Goal: Task Accomplishment & Management: Complete application form

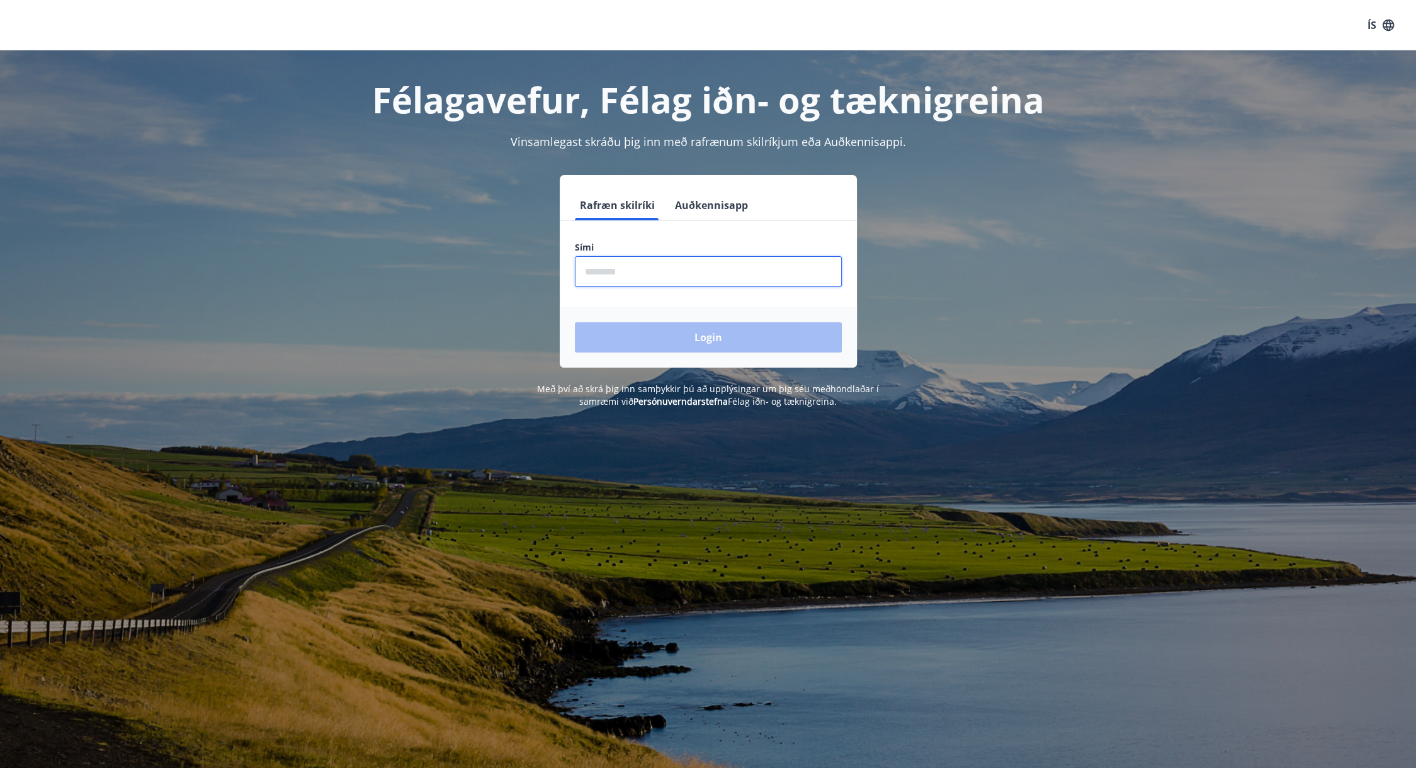
click at [632, 267] on input "phone" at bounding box center [708, 271] width 267 height 31
type input "********"
click at [699, 337] on button "Login" at bounding box center [708, 337] width 267 height 30
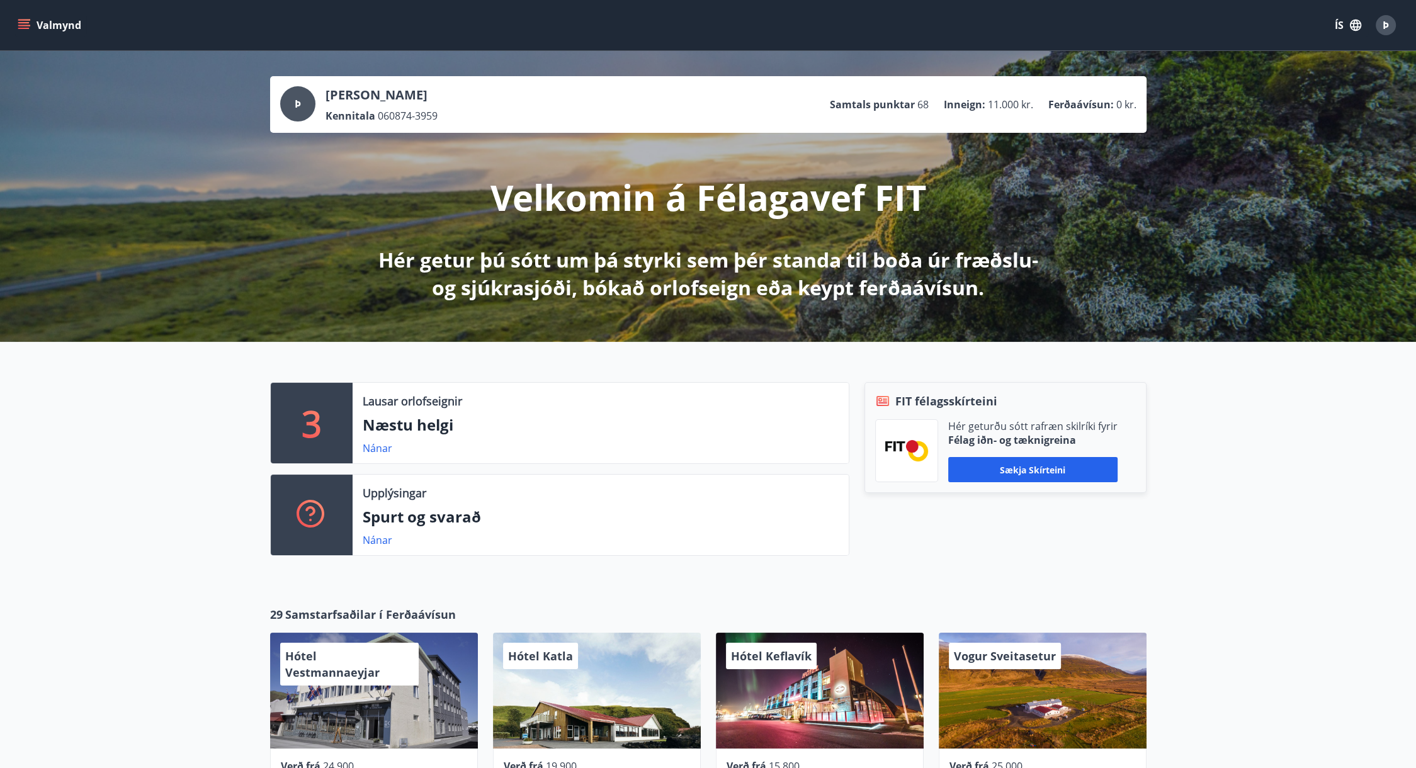
click at [20, 21] on icon "menu" at bounding box center [24, 25] width 13 height 13
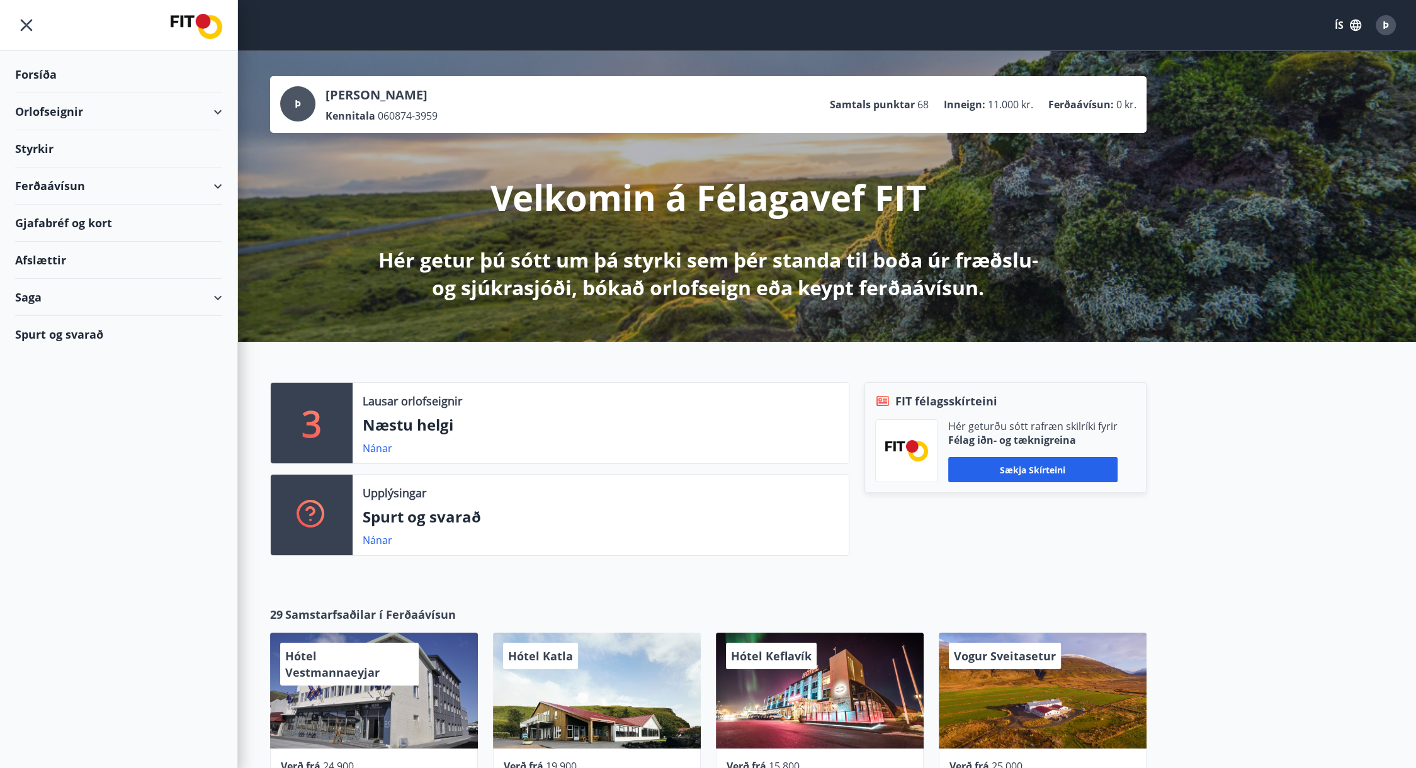
click at [93, 93] on div "Styrkir" at bounding box center [118, 74] width 207 height 37
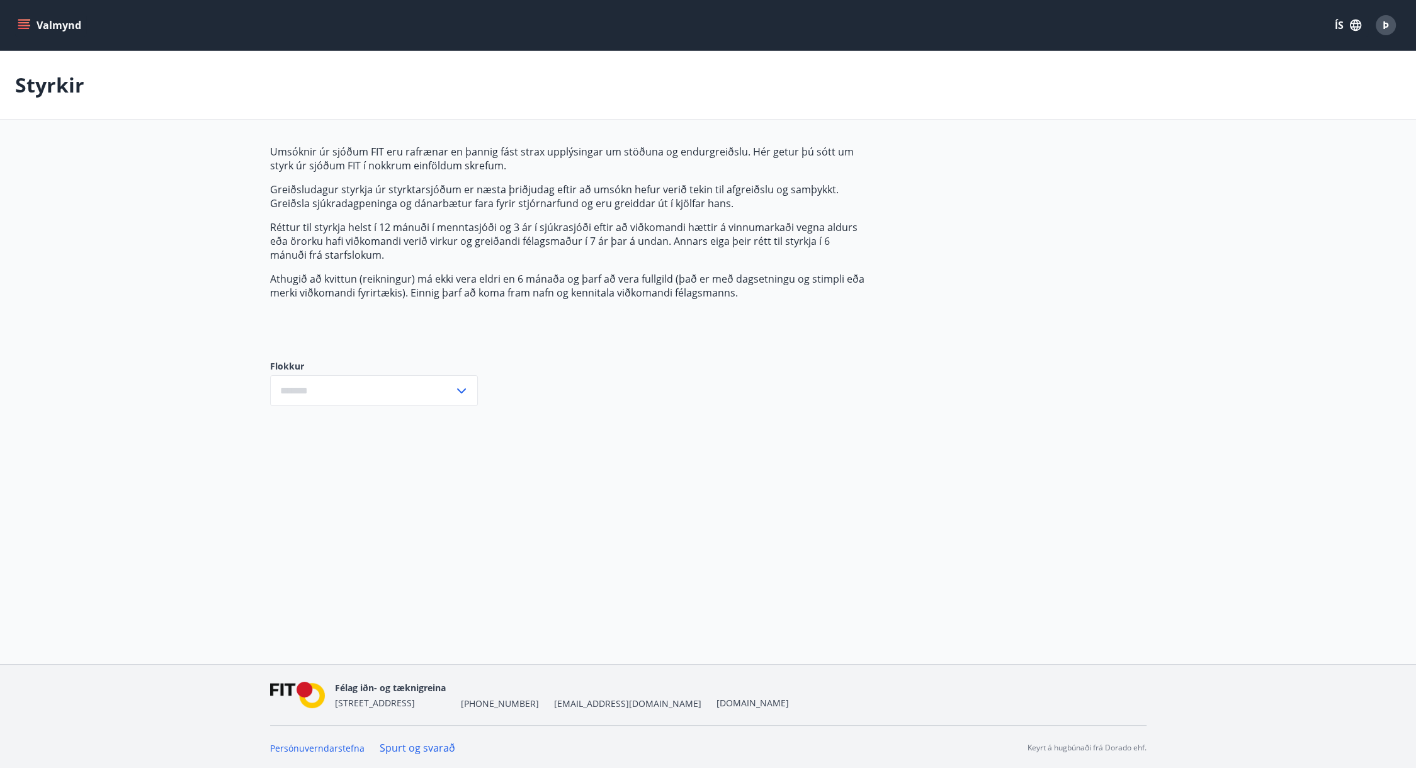
type input "***"
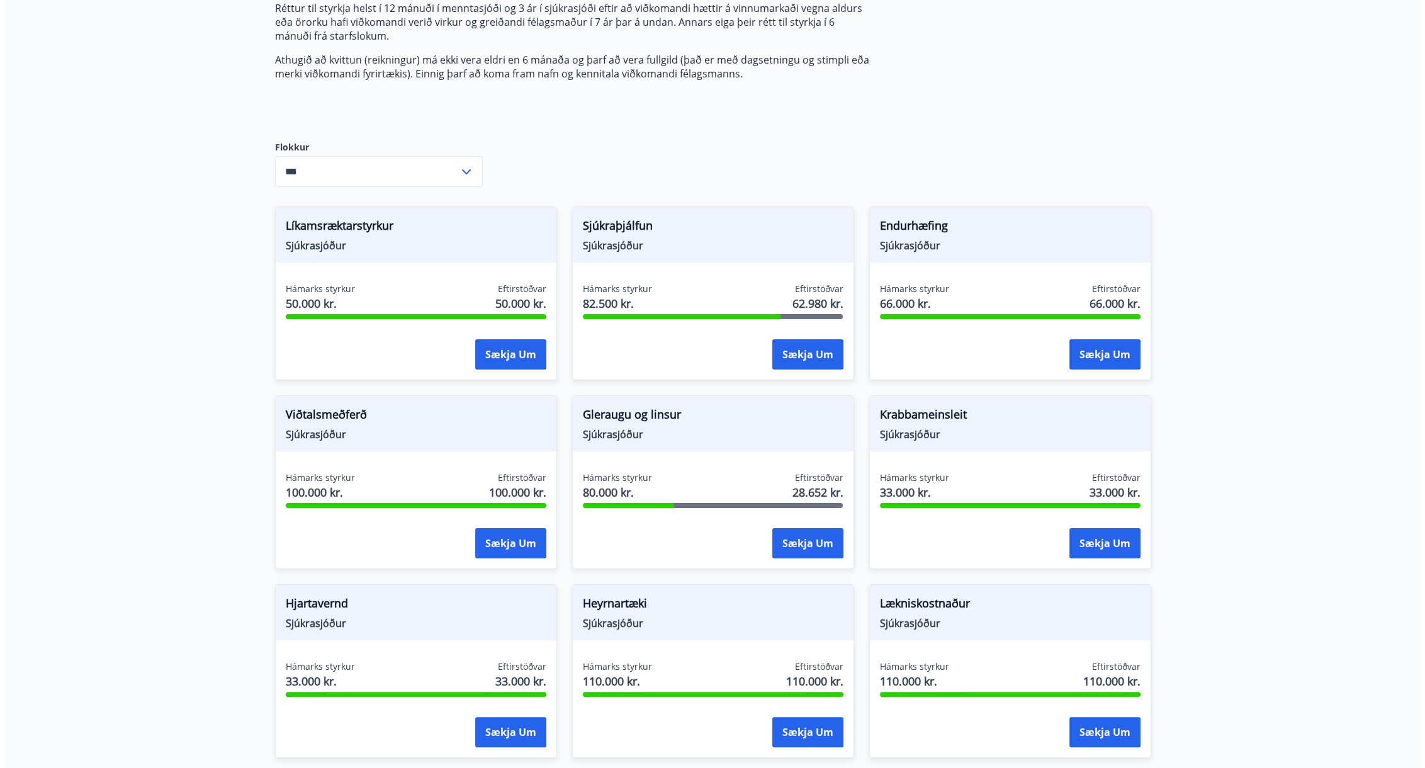
scroll to position [252, 0]
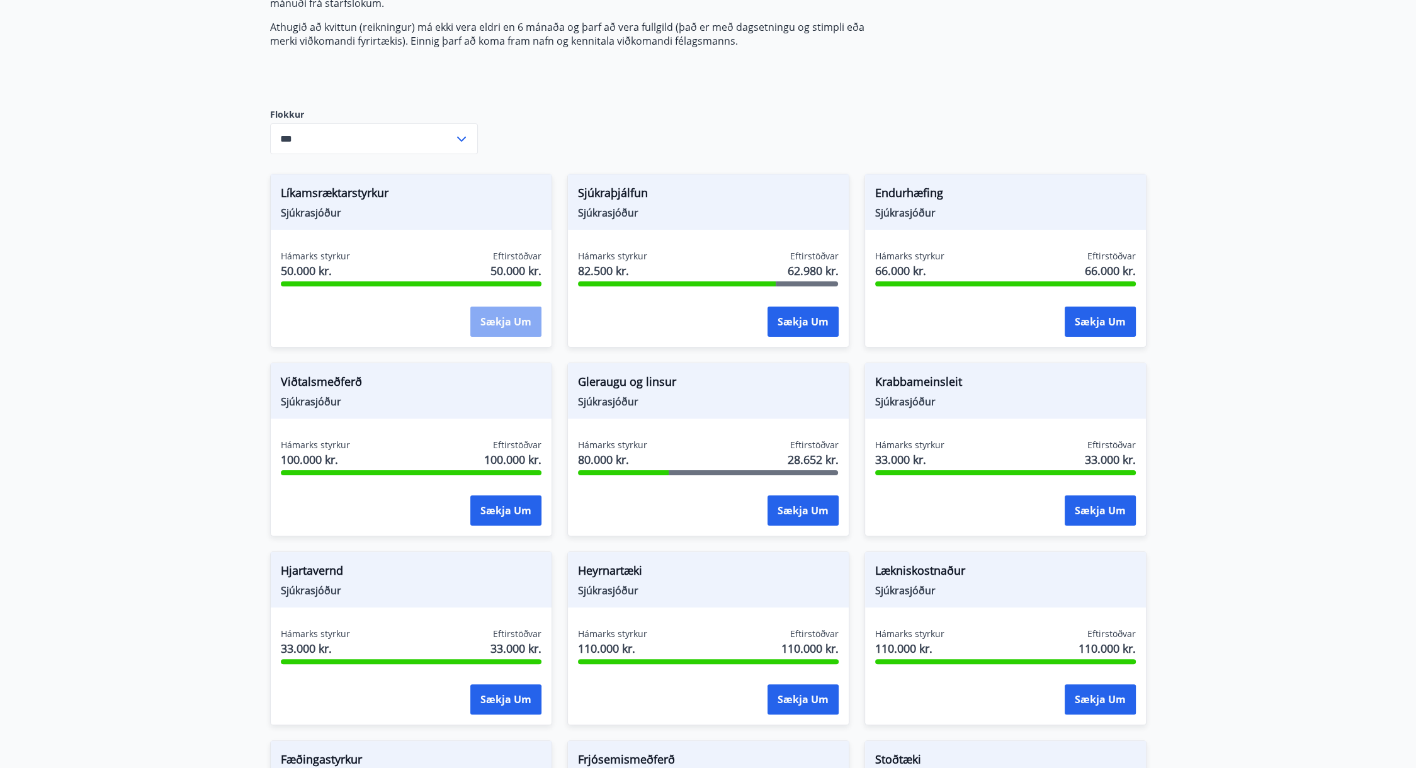
click at [505, 325] on button "Sækja um" at bounding box center [505, 322] width 71 height 30
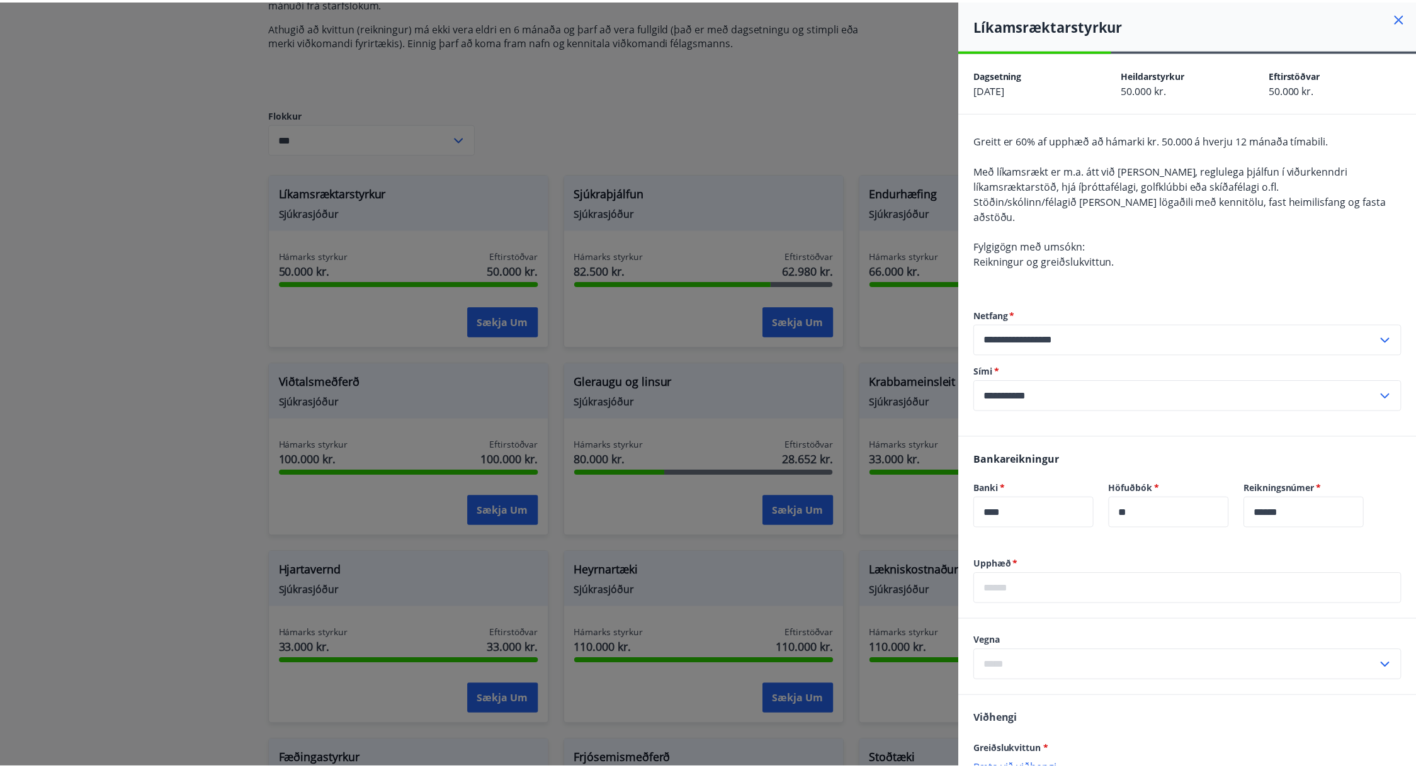
scroll to position [117, 0]
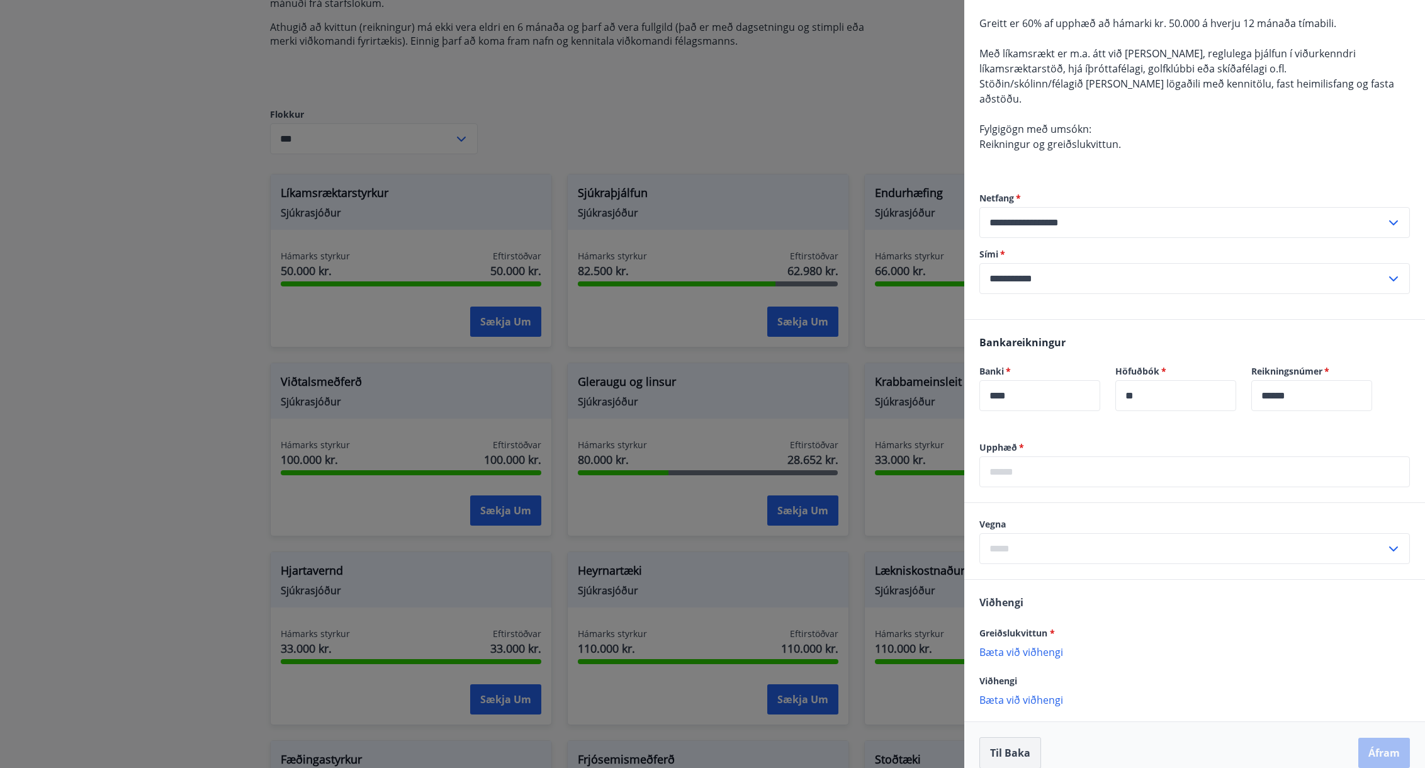
click at [1008, 737] on button "Til baka" at bounding box center [1011, 752] width 62 height 31
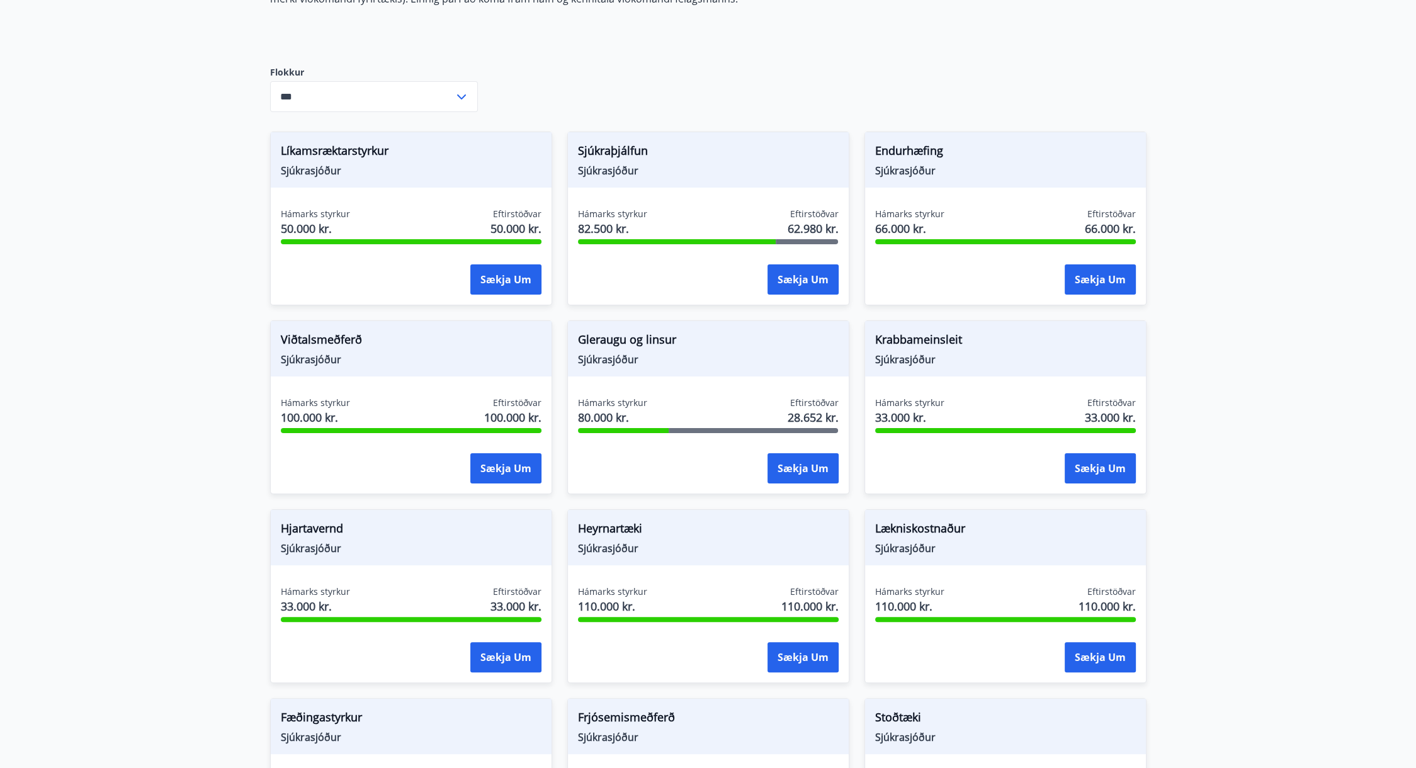
scroll to position [315, 0]
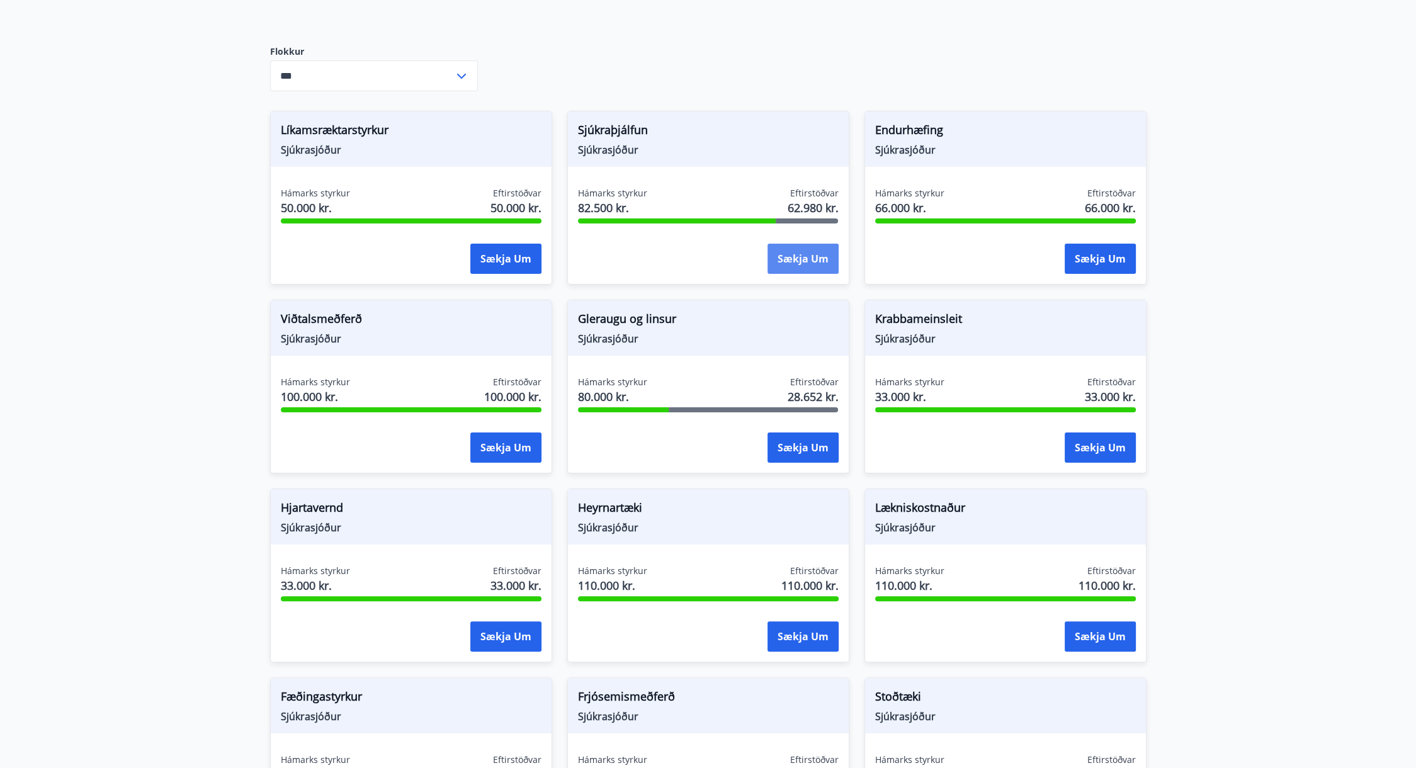
click at [800, 261] on button "Sækja um" at bounding box center [802, 259] width 71 height 30
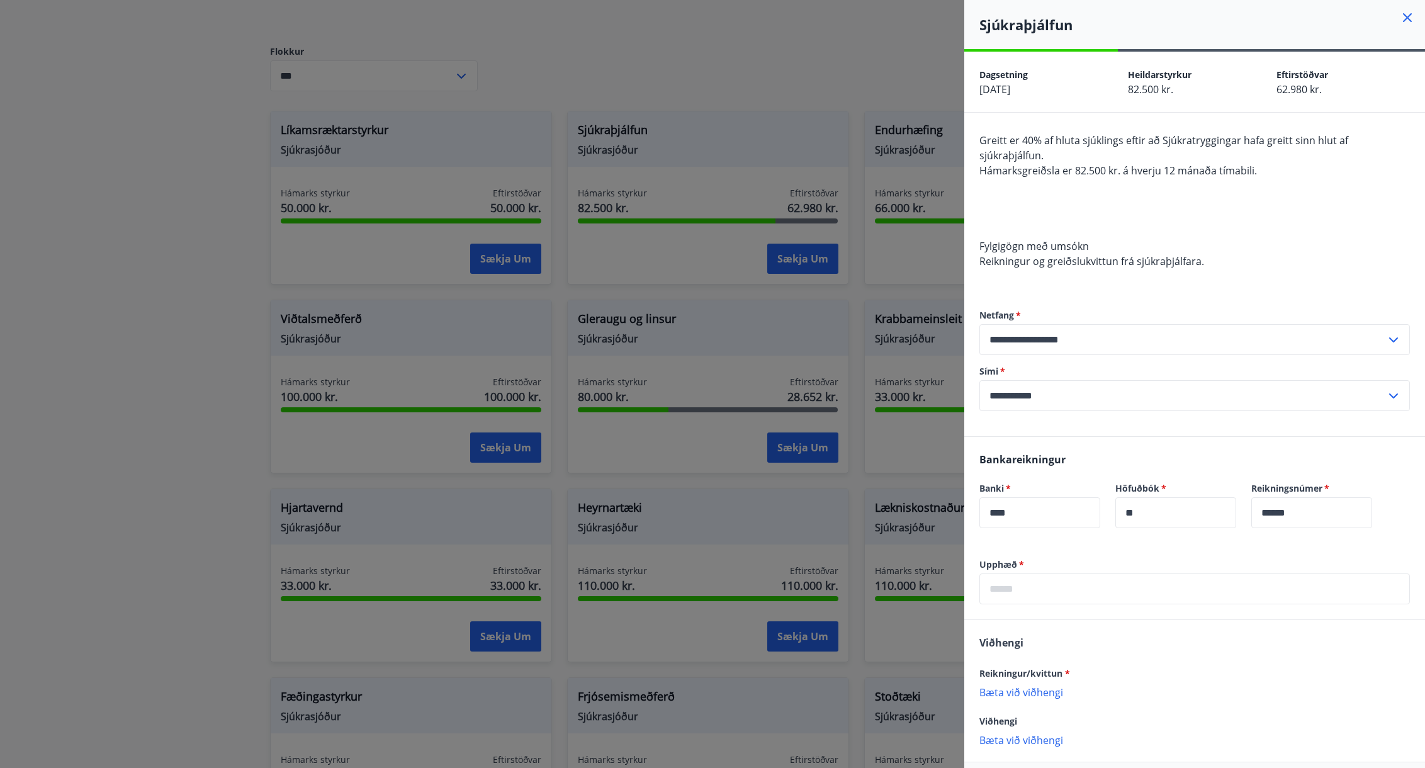
click at [1400, 17] on icon at bounding box center [1407, 17] width 15 height 15
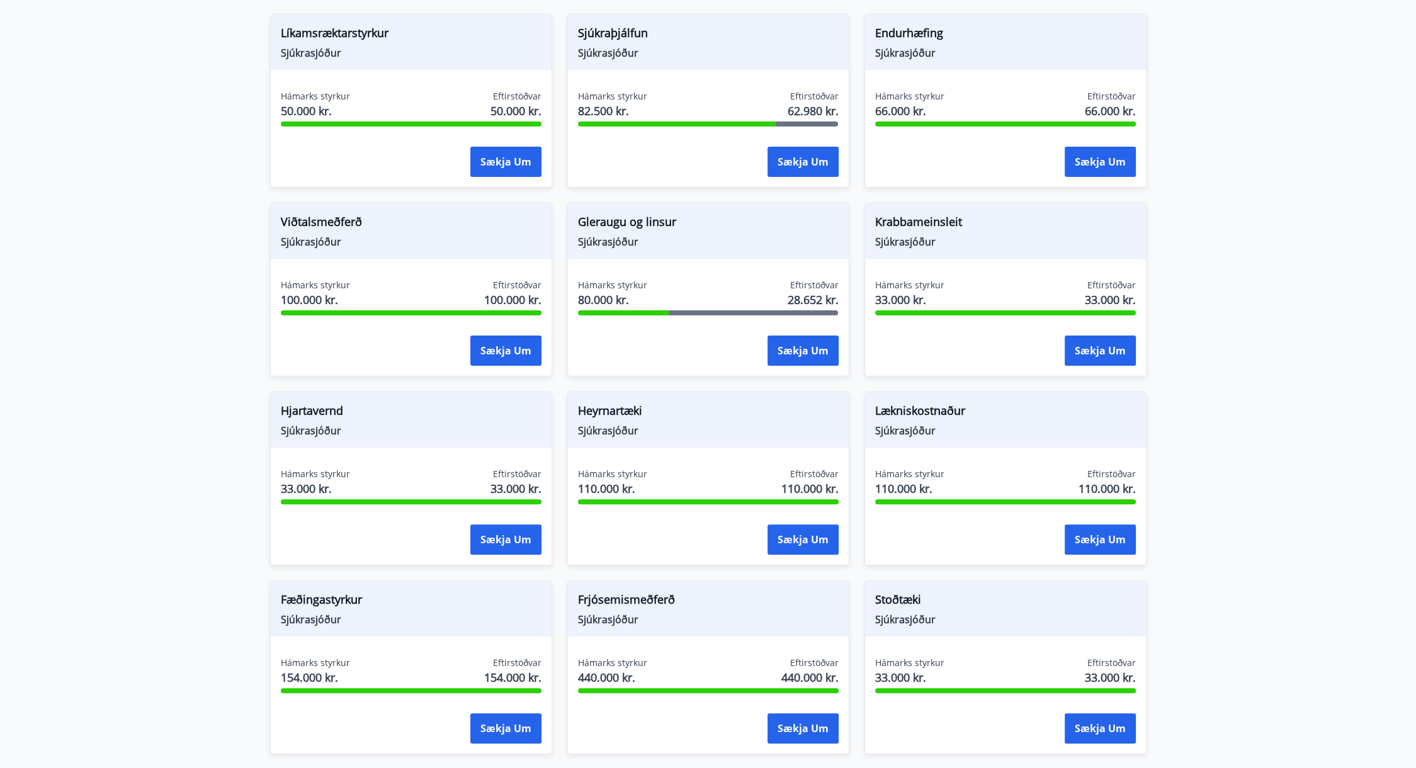
scroll to position [441, 0]
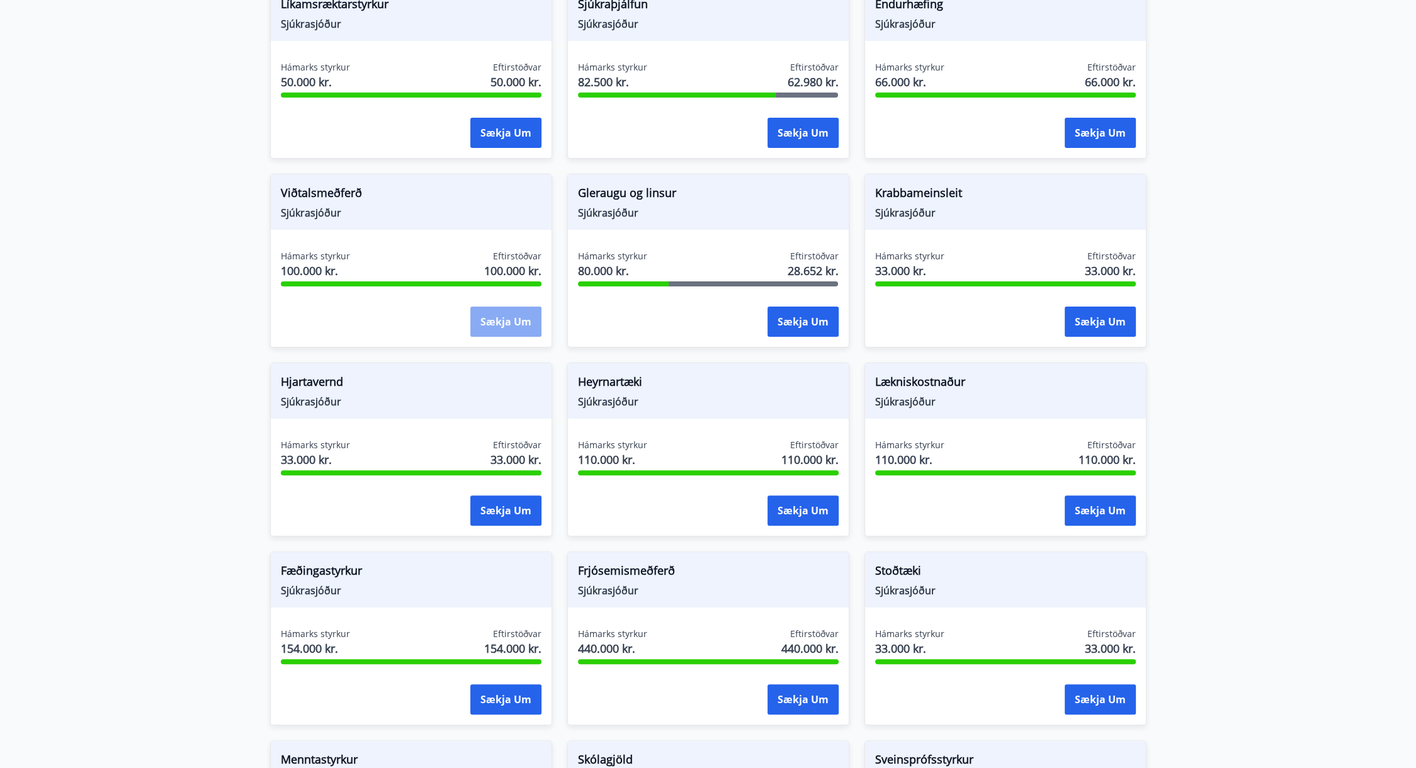
click at [524, 312] on button "Sækja um" at bounding box center [505, 322] width 71 height 30
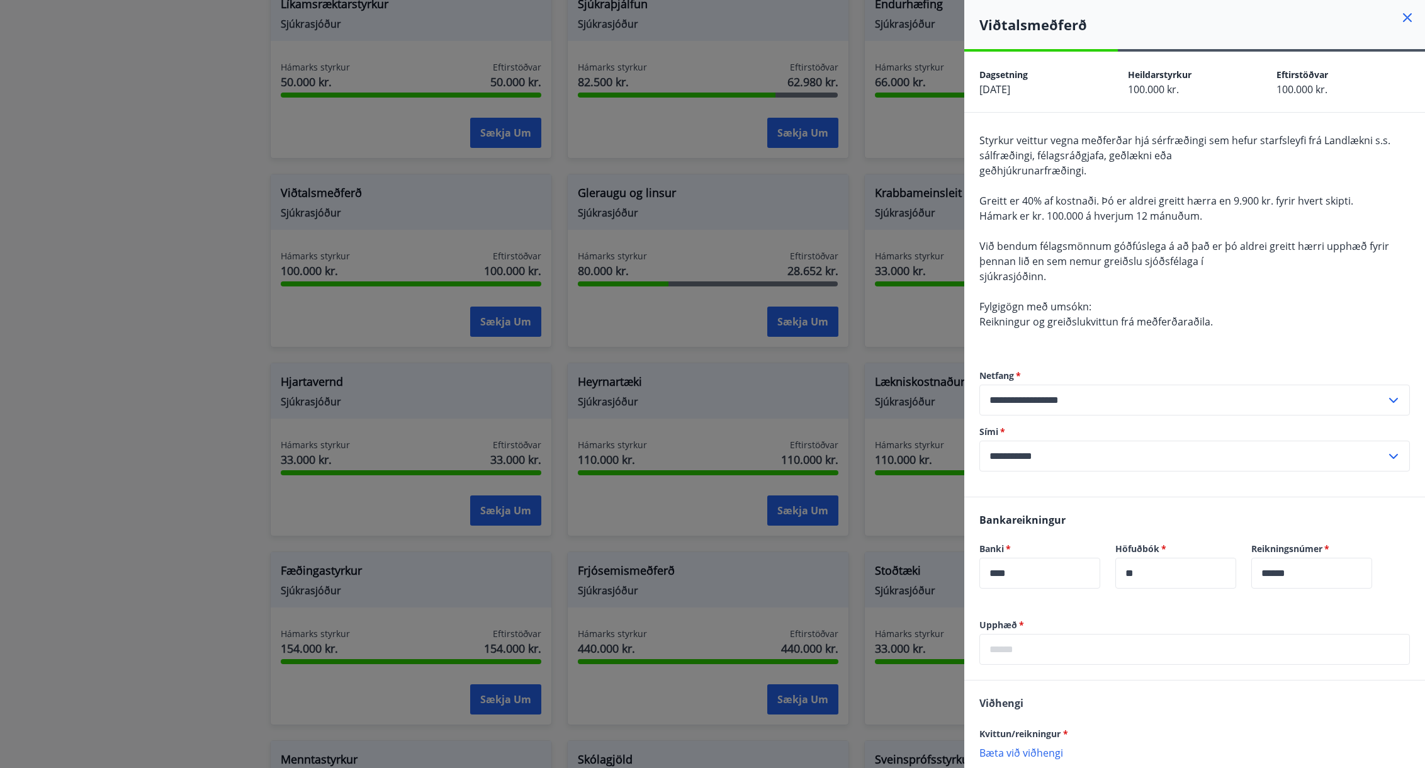
click at [1400, 16] on icon at bounding box center [1407, 17] width 15 height 15
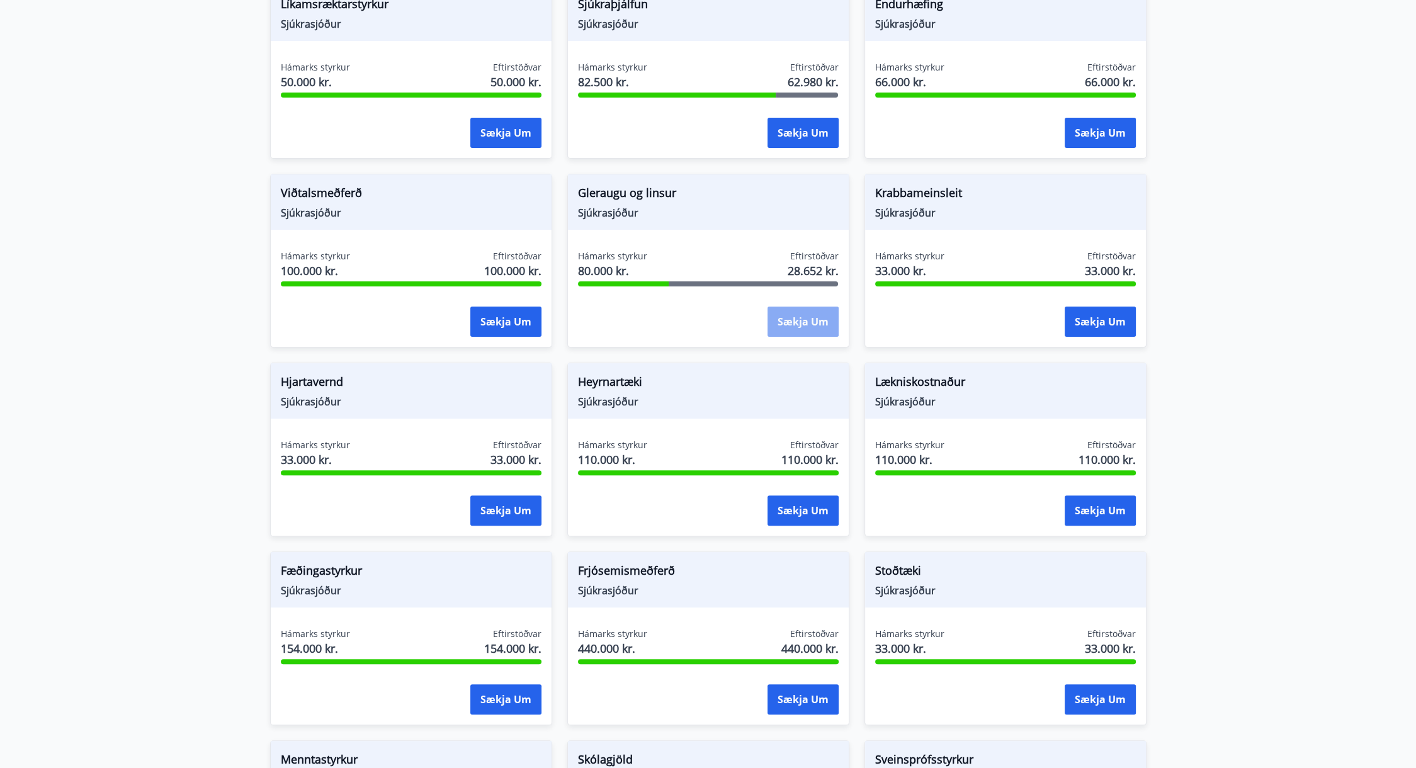
click at [821, 321] on button "Sækja um" at bounding box center [802, 322] width 71 height 30
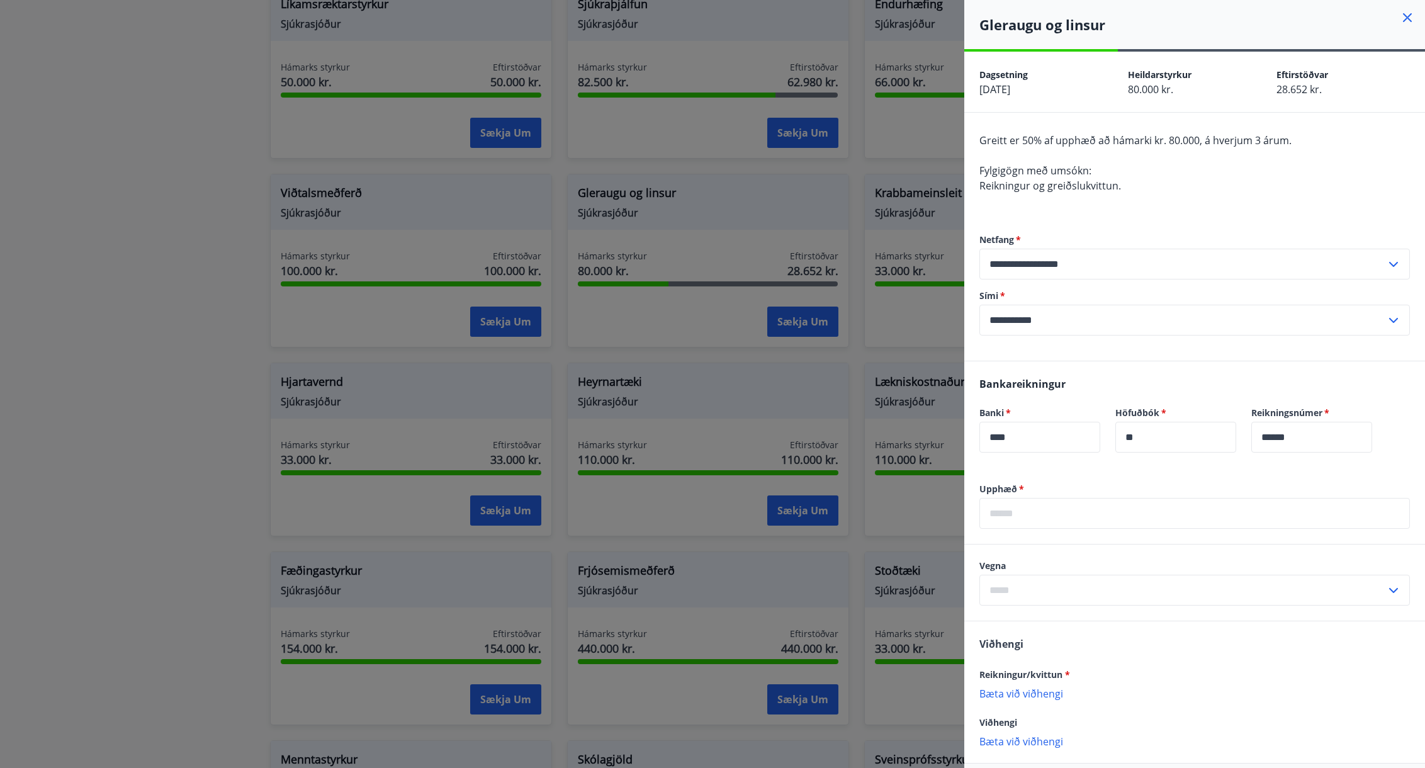
click at [1403, 16] on icon at bounding box center [1407, 17] width 9 height 9
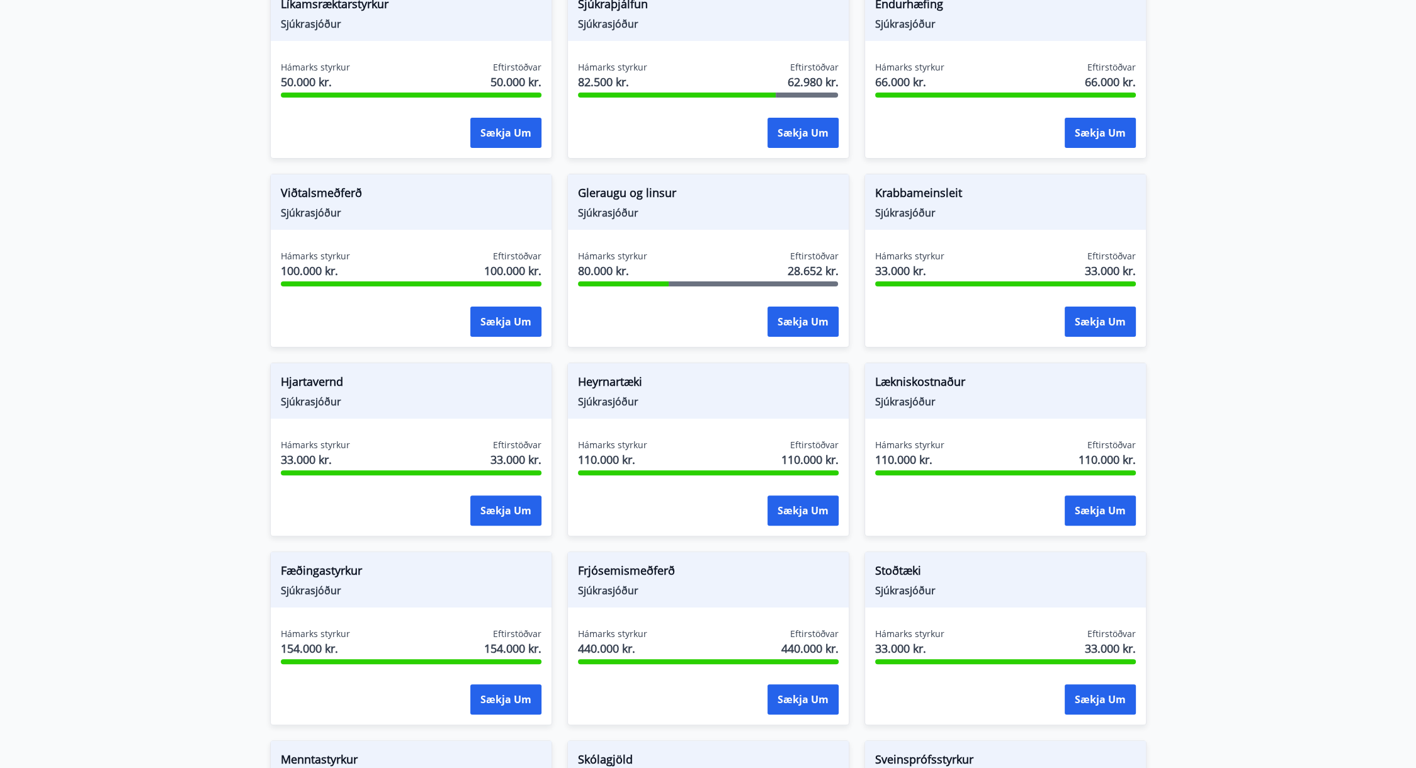
scroll to position [504, 0]
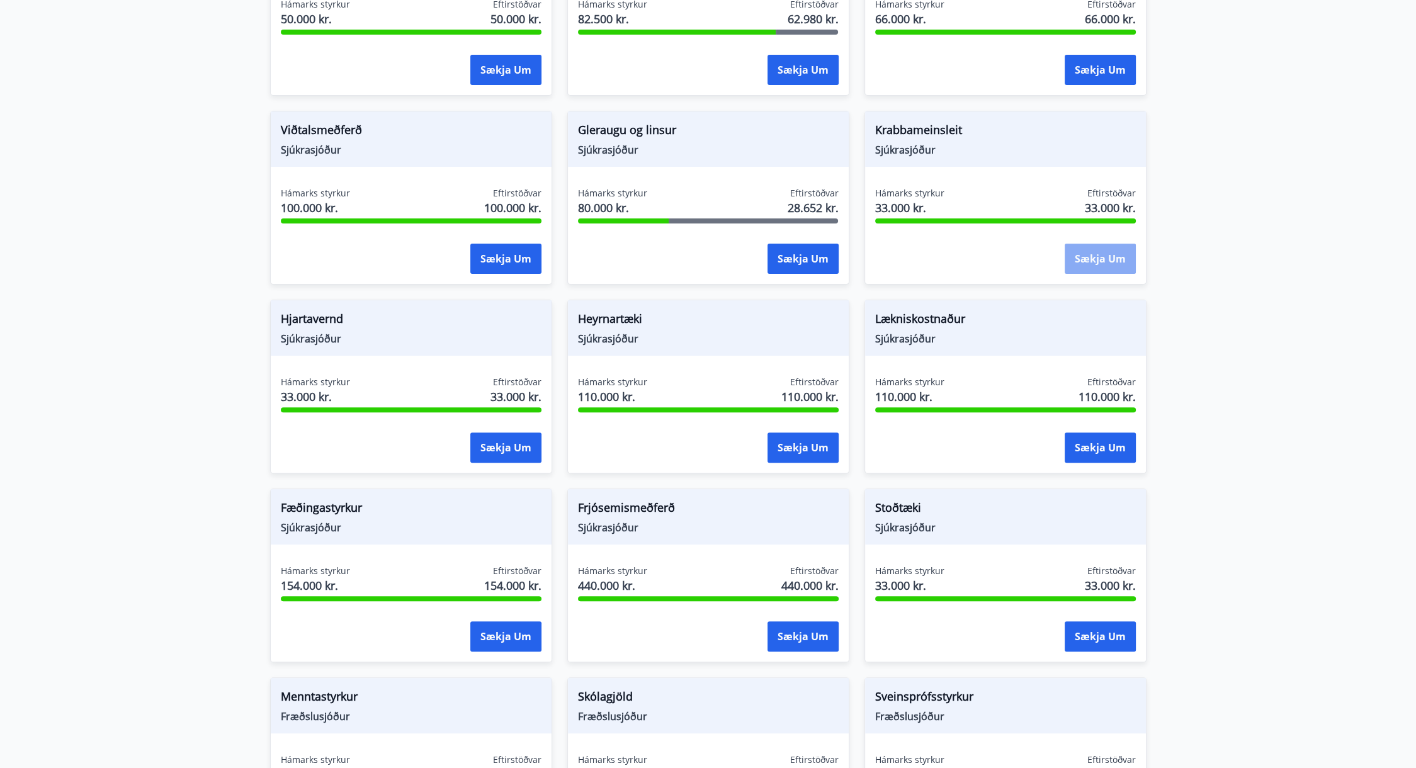
click at [1111, 257] on button "Sækja um" at bounding box center [1099, 259] width 71 height 30
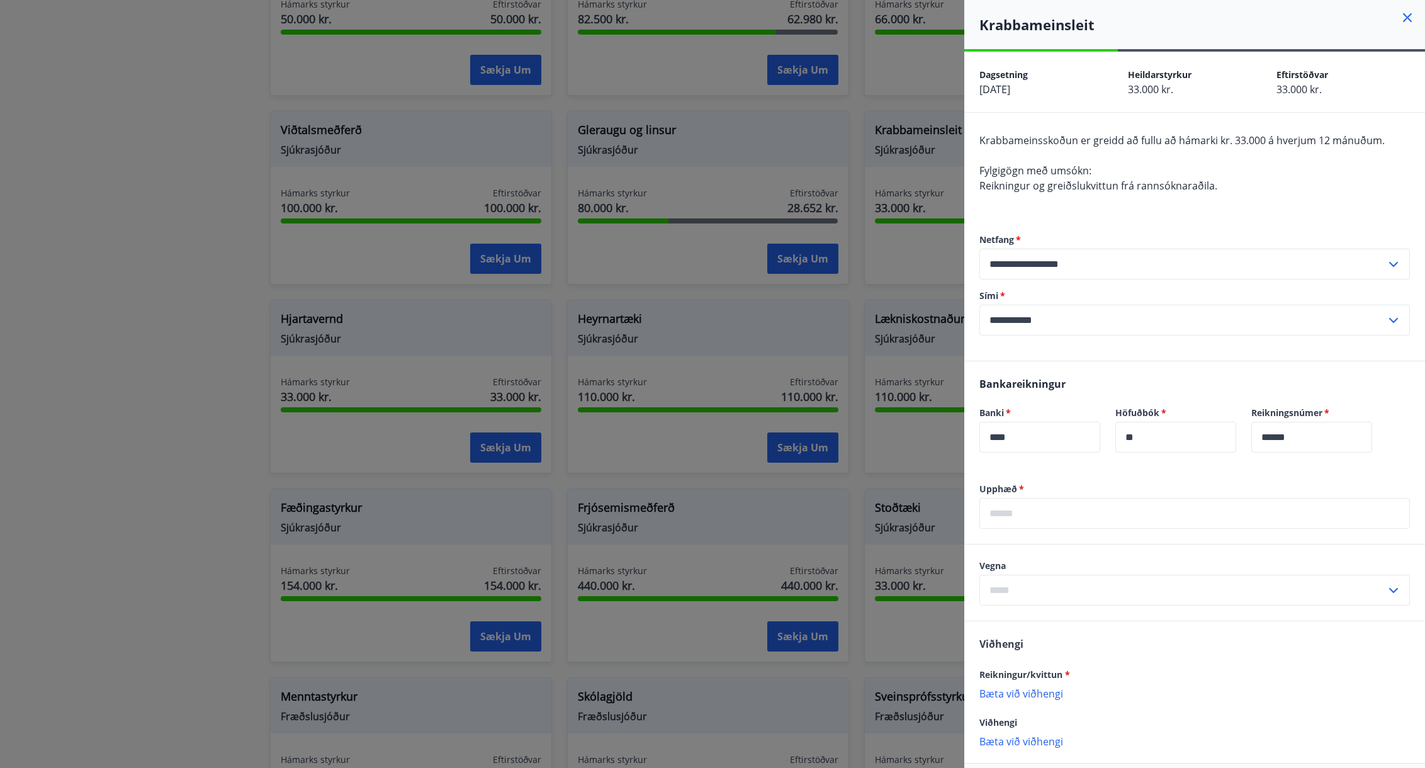
click at [1400, 18] on icon at bounding box center [1407, 17] width 15 height 15
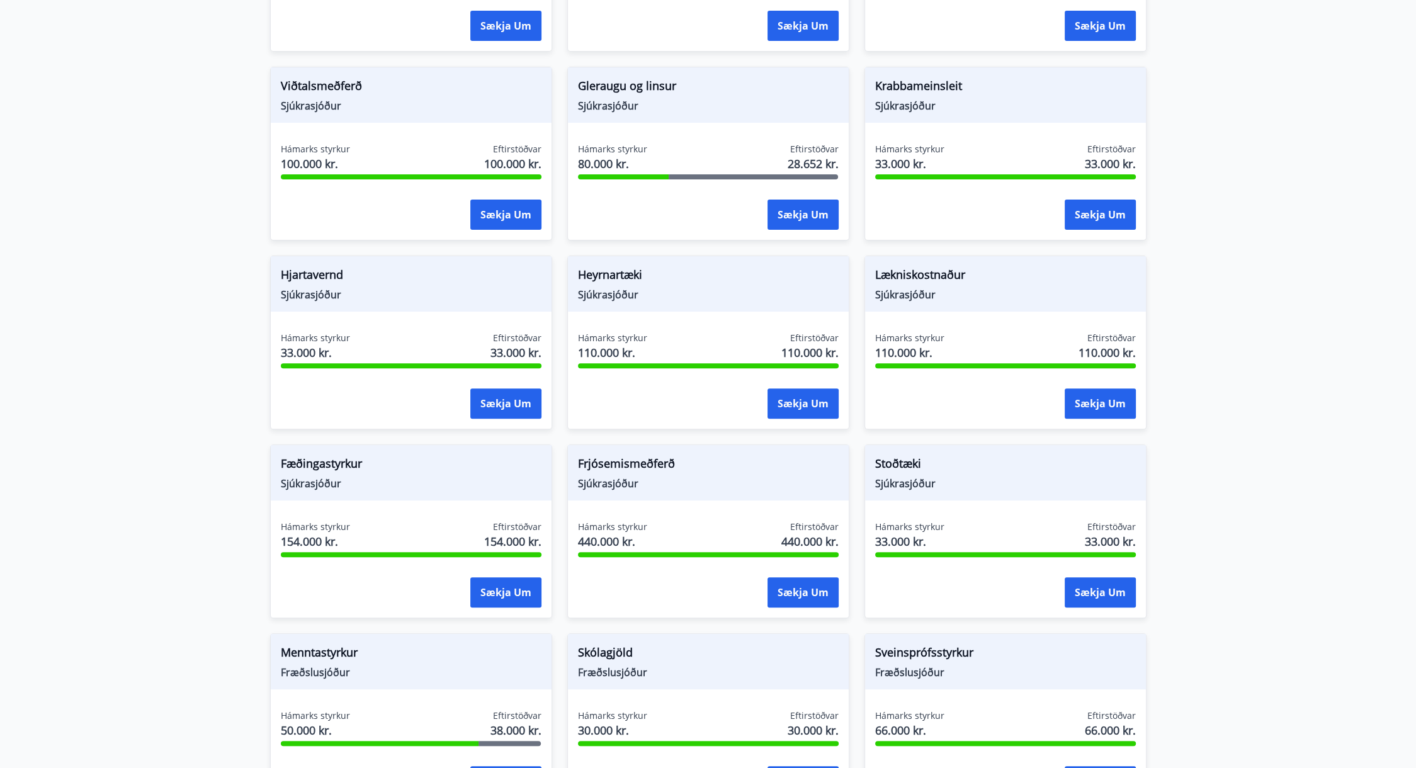
scroll to position [567, 0]
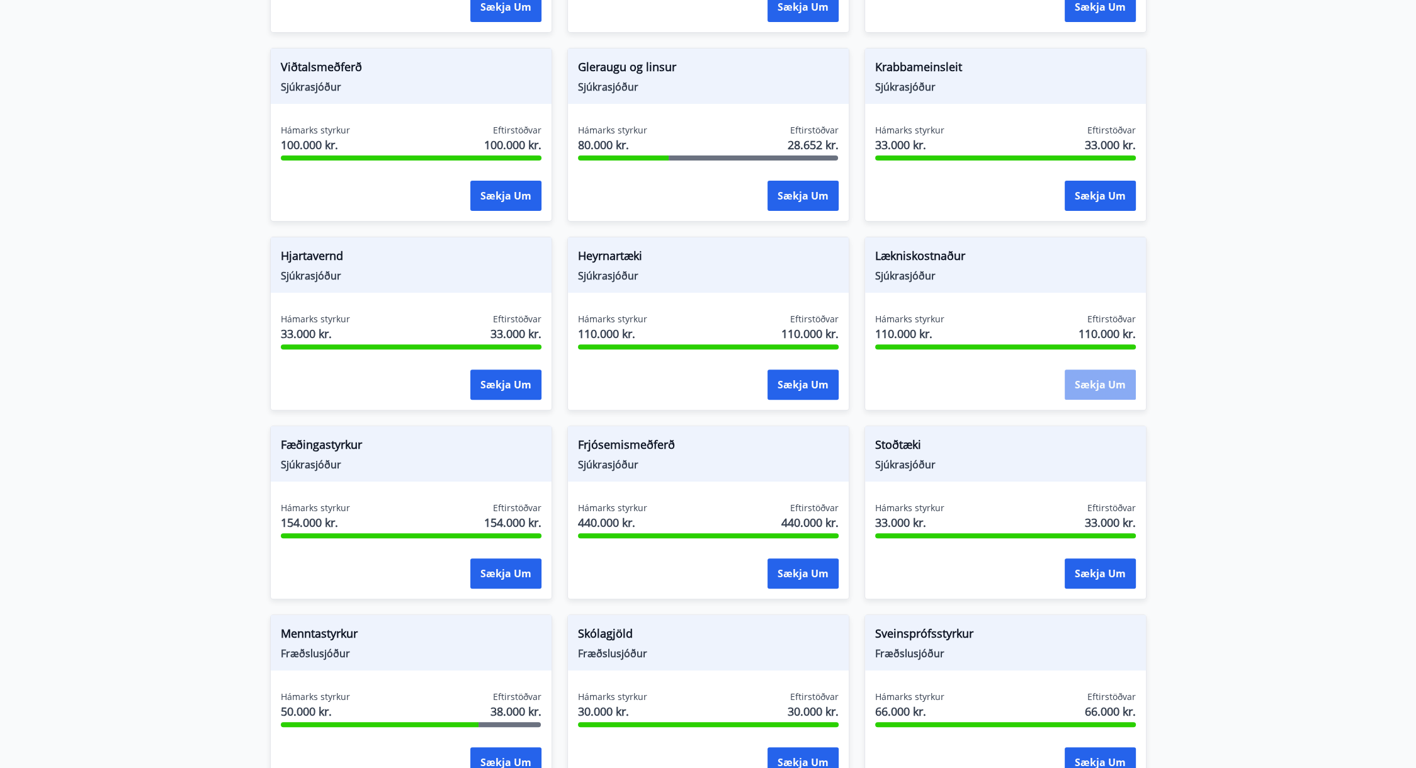
click at [1095, 387] on button "Sækja um" at bounding box center [1099, 385] width 71 height 30
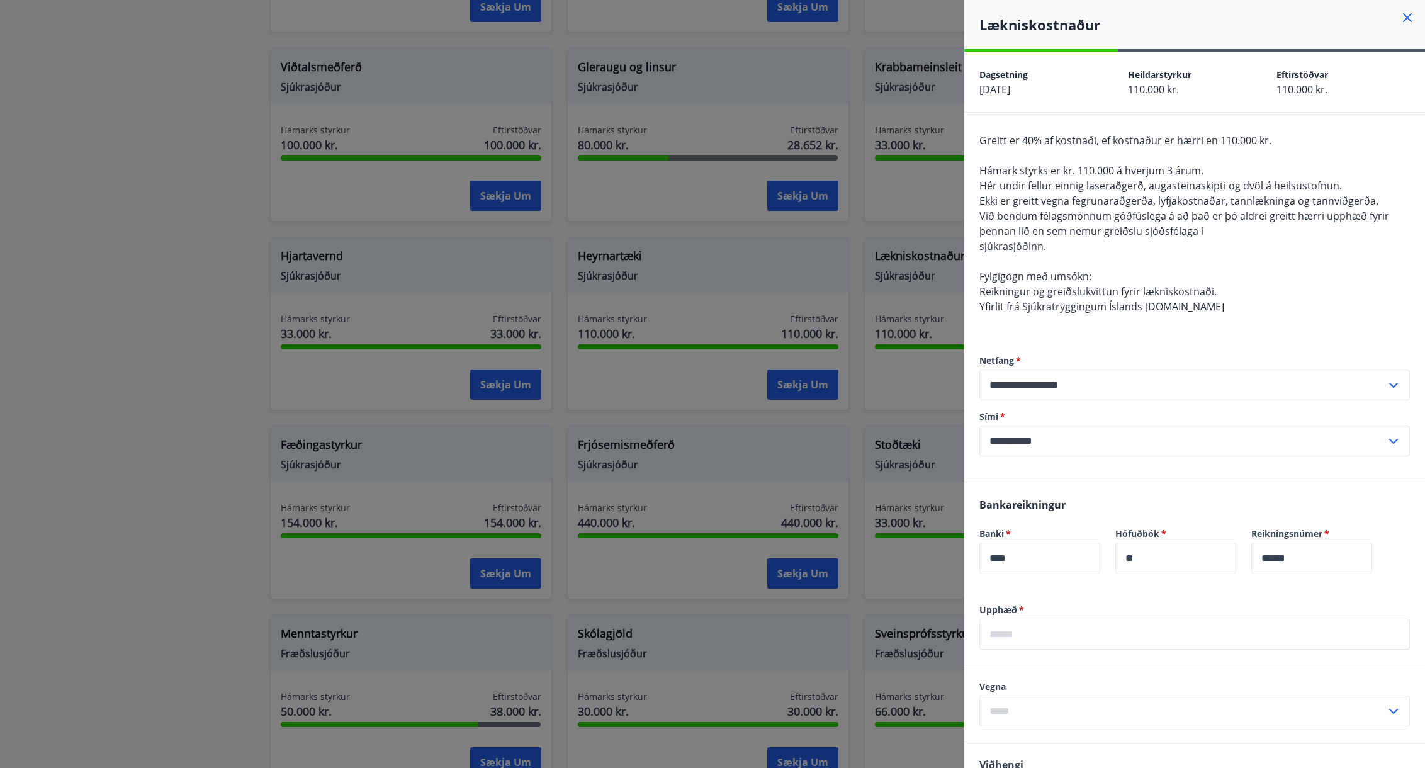
click at [1400, 18] on icon at bounding box center [1407, 17] width 15 height 15
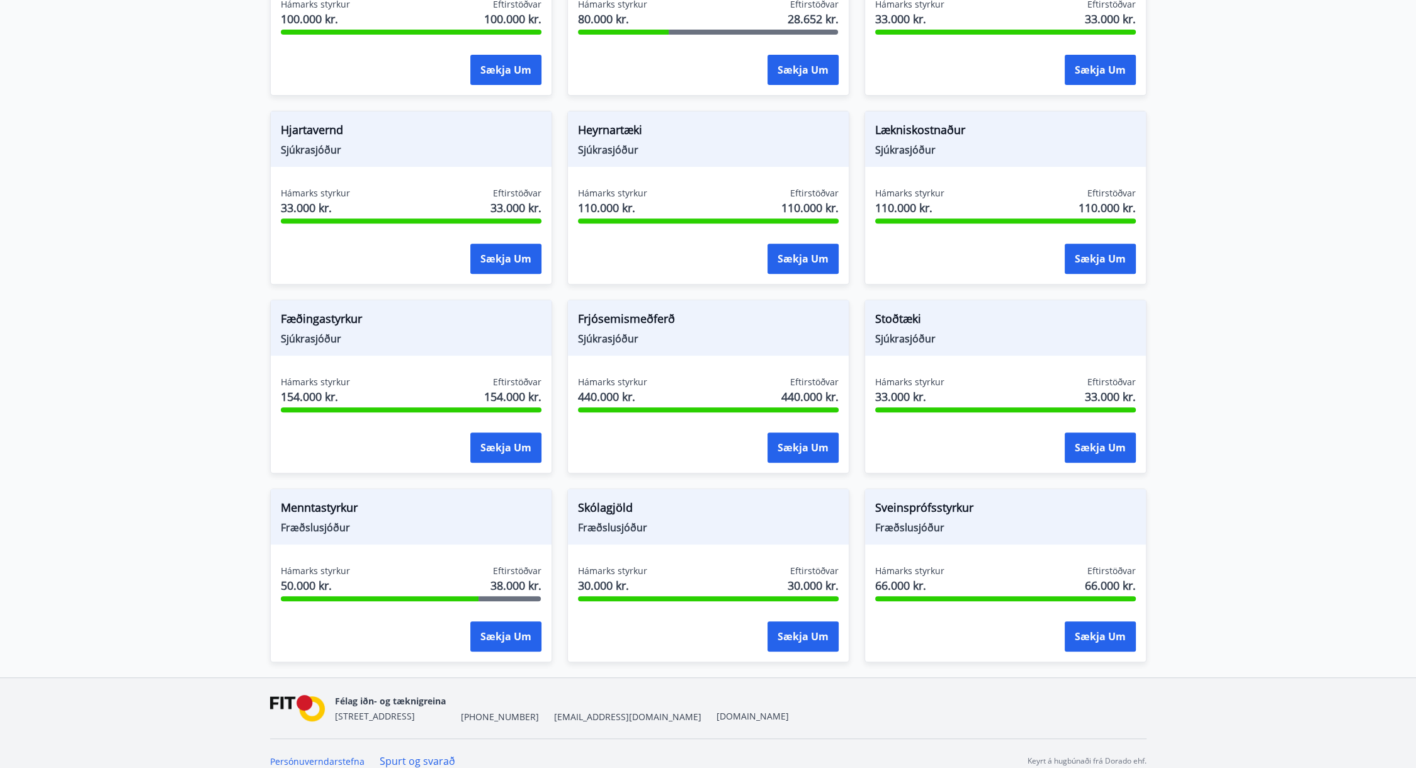
scroll to position [706, 0]
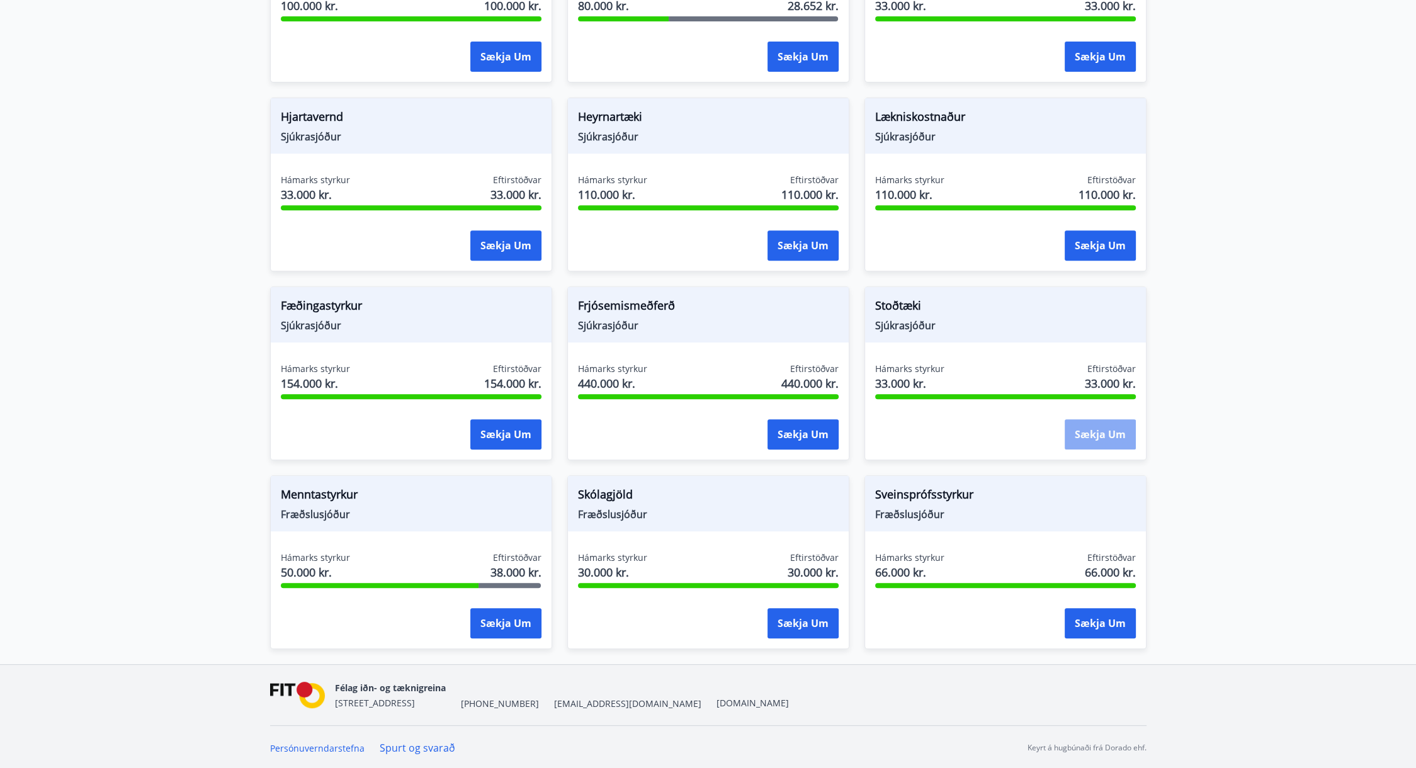
click at [1073, 431] on button "Sækja um" at bounding box center [1099, 434] width 71 height 30
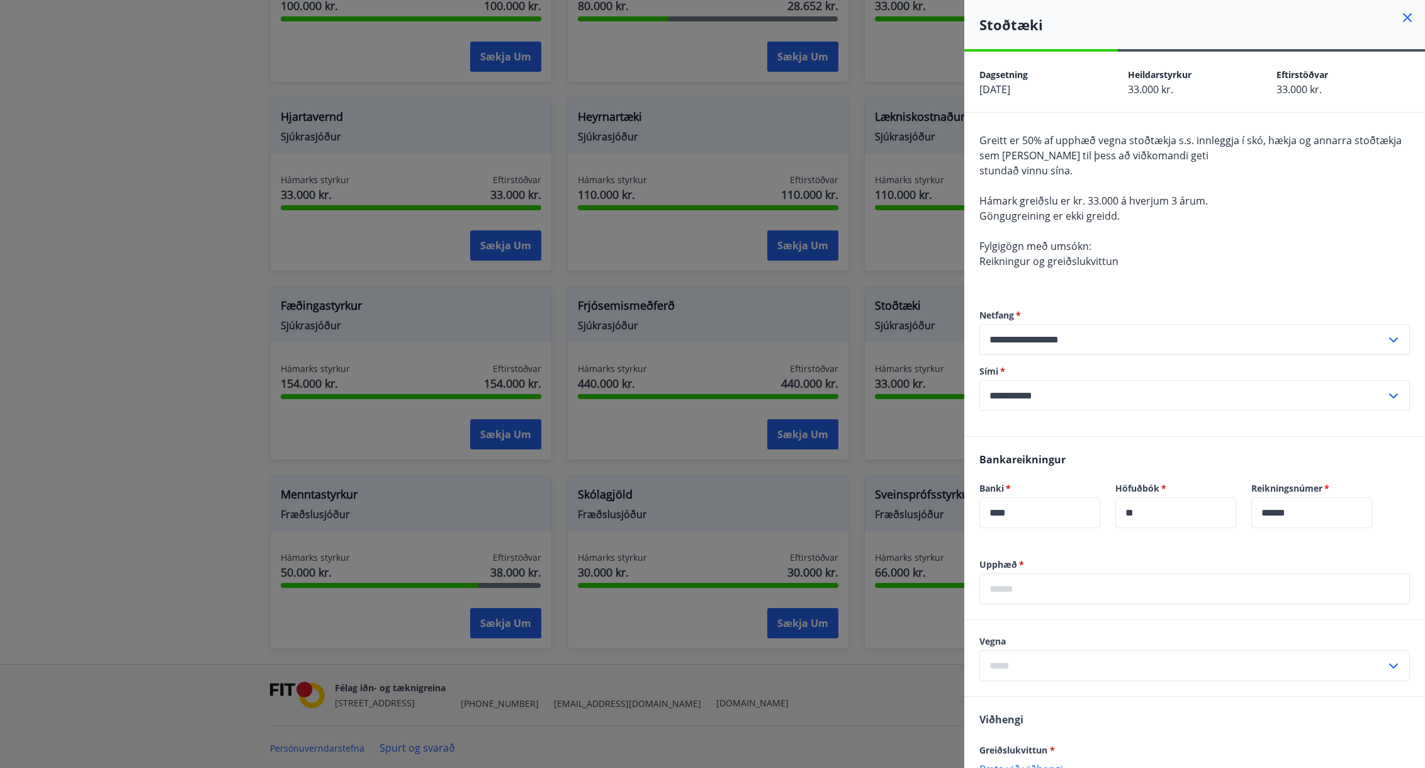
click at [1403, 17] on icon at bounding box center [1407, 17] width 9 height 9
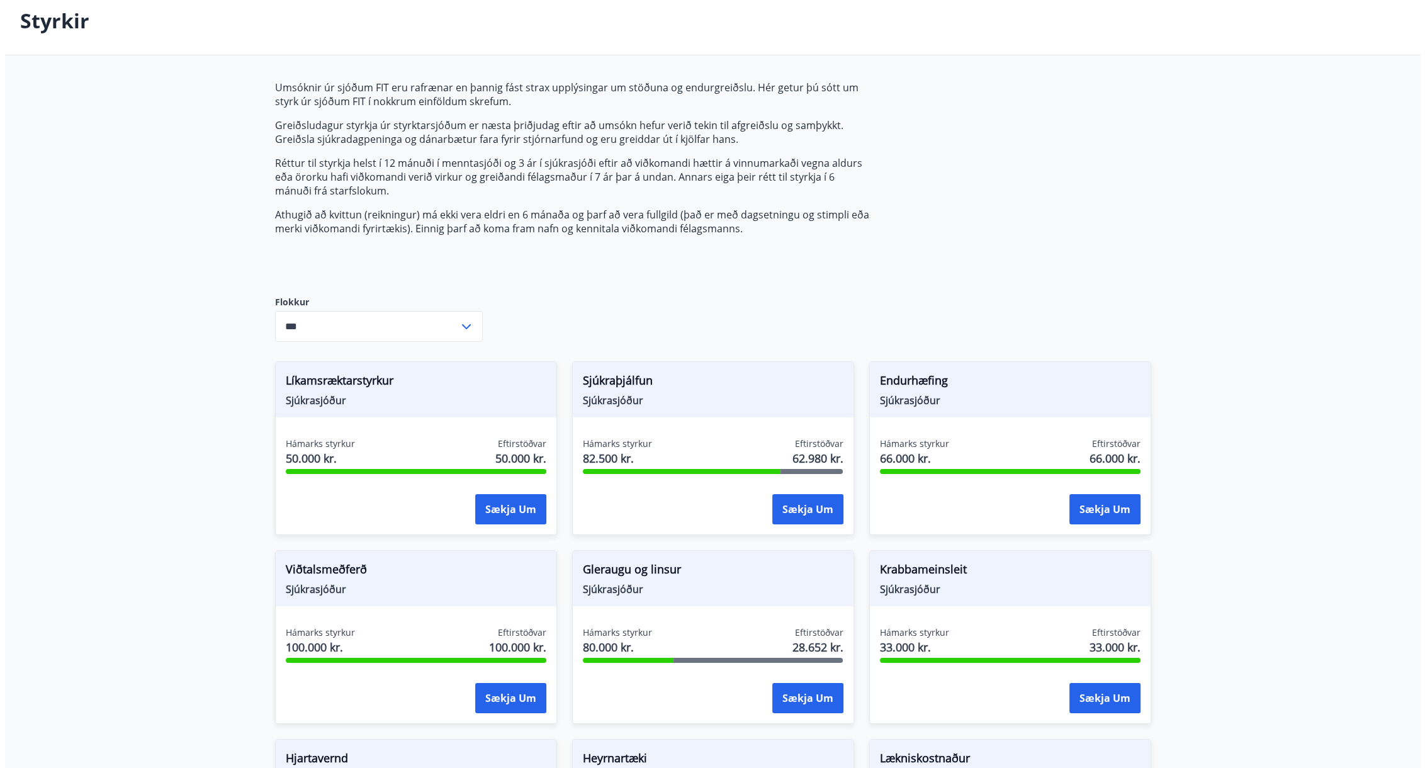
scroll to position [0, 0]
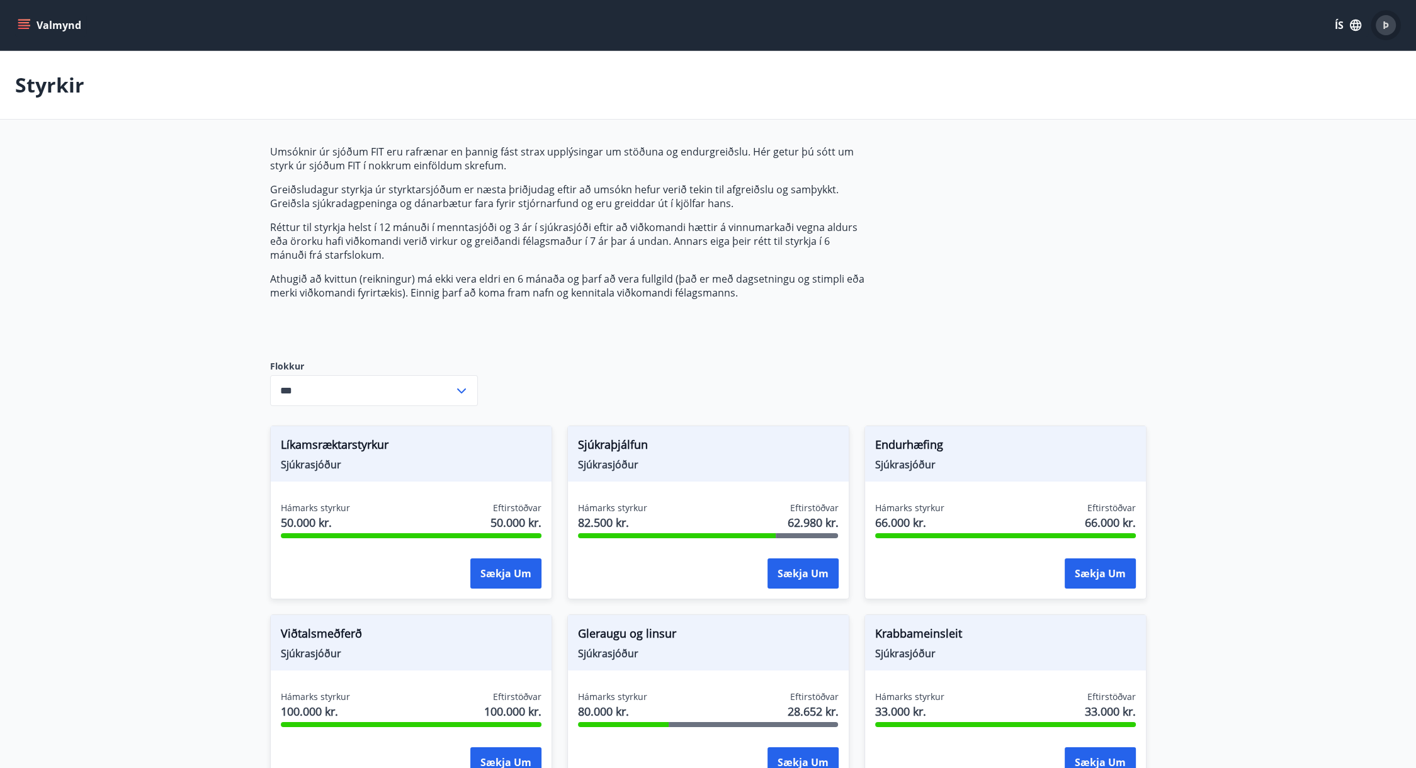
click at [1386, 27] on span "Þ" at bounding box center [1385, 25] width 6 height 14
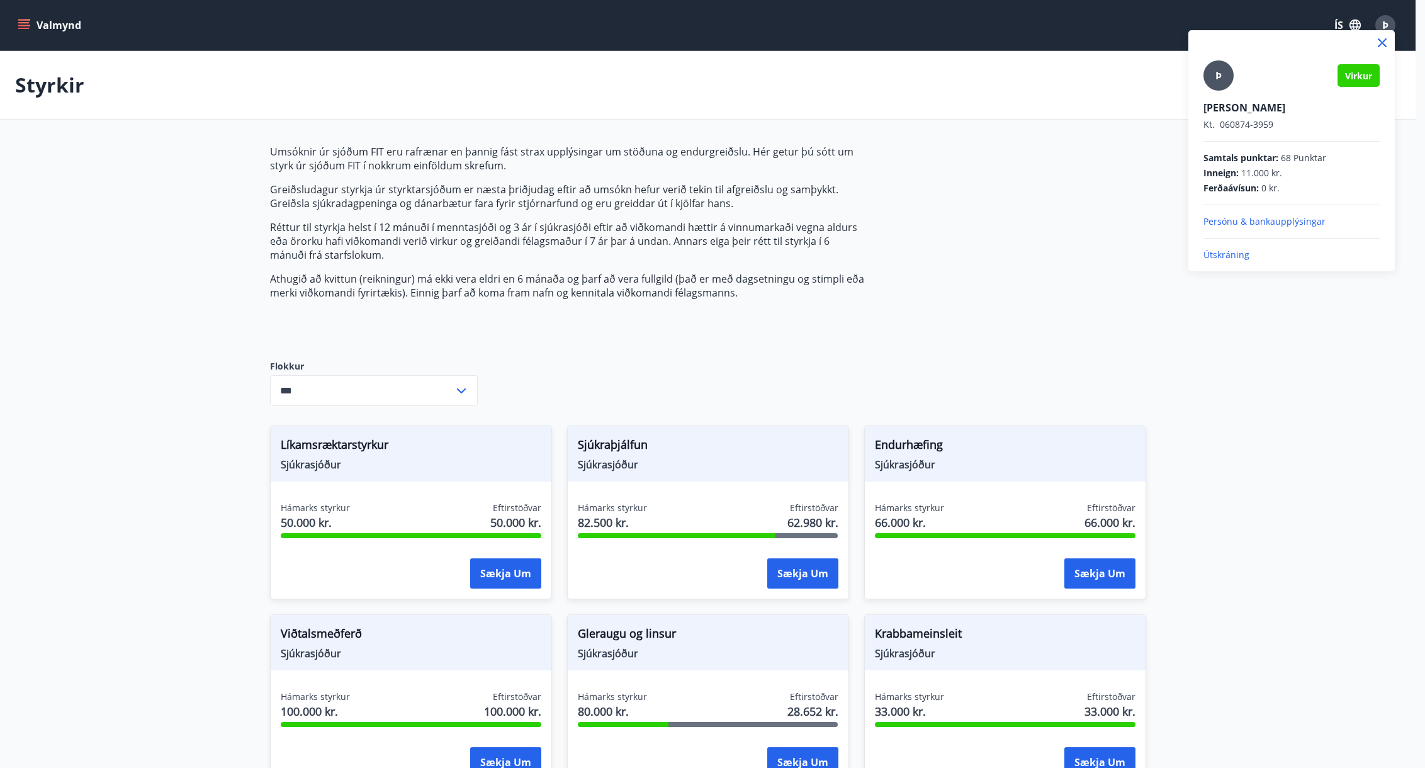
click at [1231, 255] on p "Útskráning" at bounding box center [1292, 255] width 176 height 13
